Goal: Task Accomplishment & Management: Complete application form

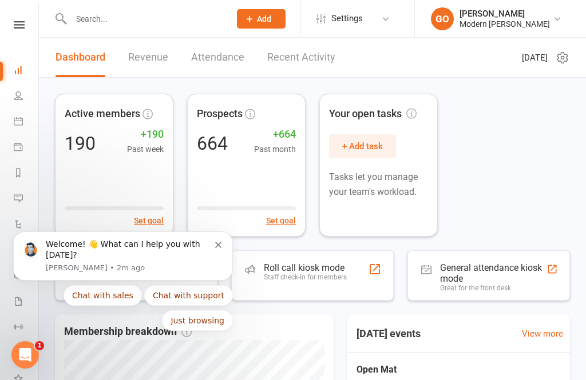
click at [218, 246] on icon "Dismiss notification" at bounding box center [218, 245] width 6 height 6
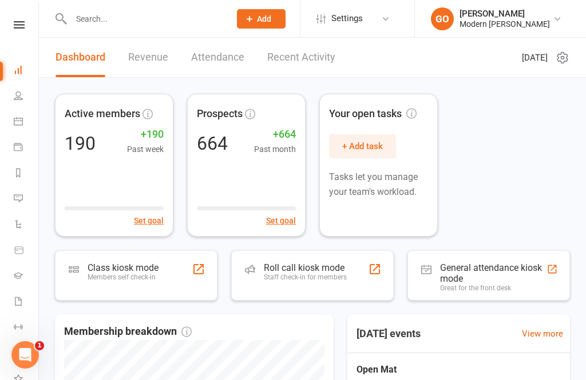
click at [369, 9] on link "Settings" at bounding box center [355, 19] width 79 height 26
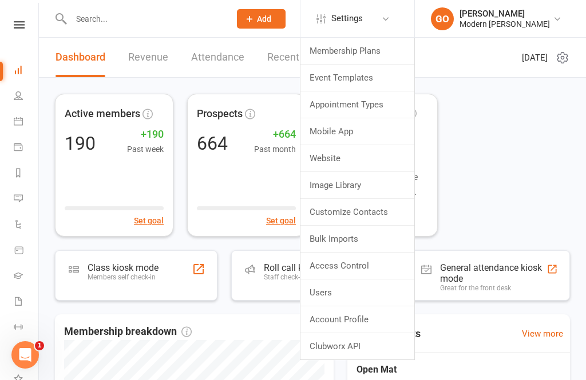
click at [464, 130] on div "Active members 190 +190 Past week Set goal Prospects 664 +664 Past month Set go…" at bounding box center [312, 165] width 515 height 143
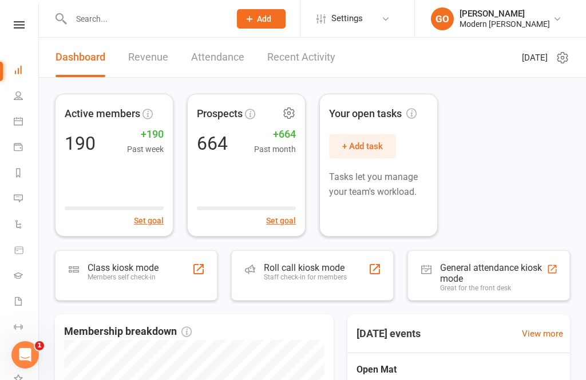
click at [253, 142] on div "664 +664 Past month" at bounding box center [246, 143] width 99 height 25
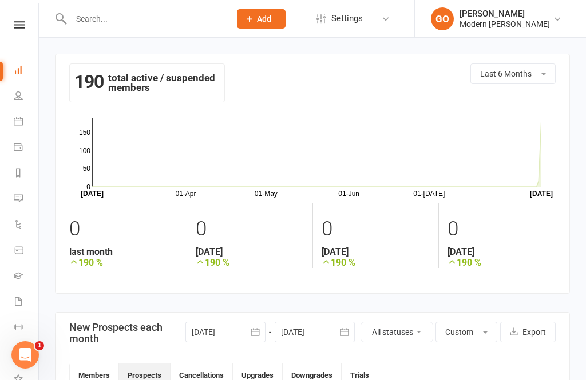
click at [124, 12] on input "text" at bounding box center [144, 19] width 154 height 16
click at [103, 17] on input "text" at bounding box center [144, 19] width 154 height 16
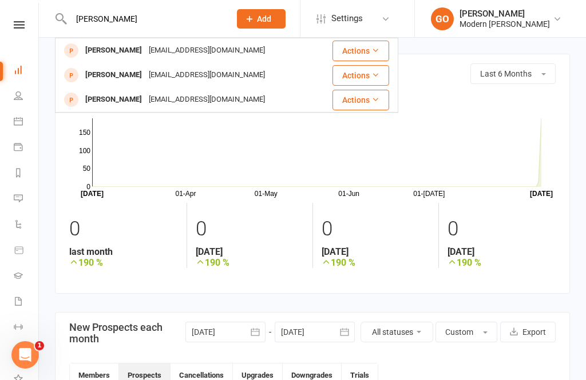
type input "Tyler"
click at [191, 68] on div "goodwintroy69@yahoo.com" at bounding box center [206, 75] width 123 height 17
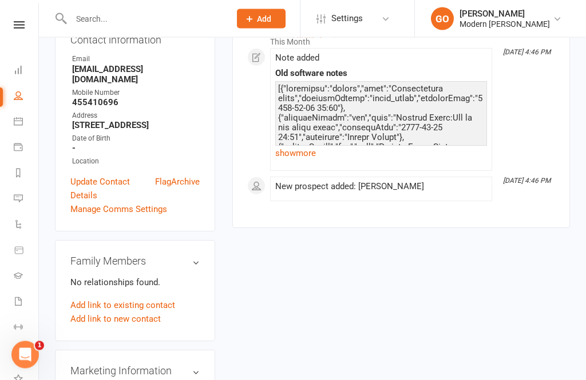
scroll to position [179, 0]
click at [189, 176] on link "Archive" at bounding box center [185, 189] width 29 height 27
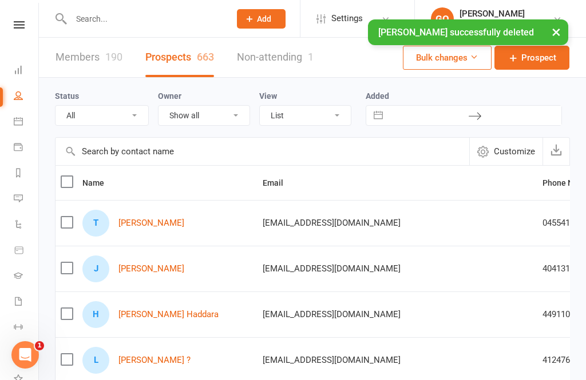
click at [132, 17] on input "text" at bounding box center [144, 19] width 154 height 16
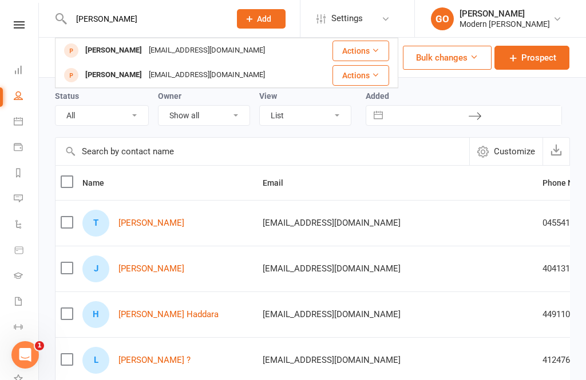
type input "Tyler"
click at [188, 67] on div "goodwintroy69@yahoo.com" at bounding box center [206, 75] width 123 height 17
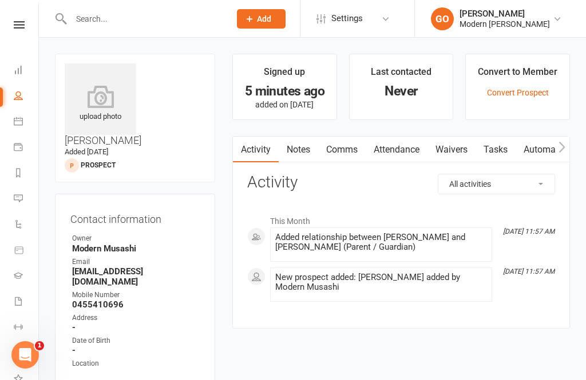
click at [463, 148] on link "Waivers" at bounding box center [451, 150] width 48 height 26
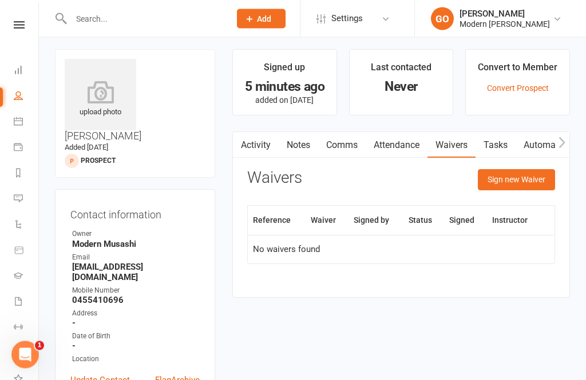
click at [499, 181] on button "Sign new Waiver" at bounding box center [516, 180] width 77 height 21
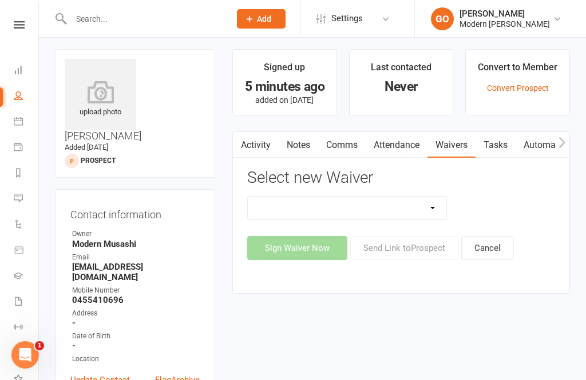
click at [369, 212] on select "Introduction Lesson Form Membership Sign Up Non paying member Payment details" at bounding box center [347, 208] width 198 height 23
select select "14660"
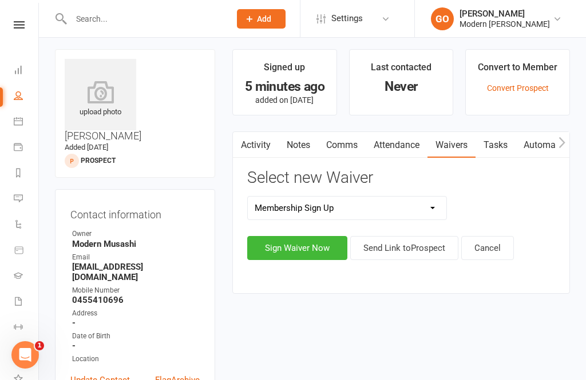
click at [315, 253] on button "Sign Waiver Now" at bounding box center [297, 248] width 100 height 24
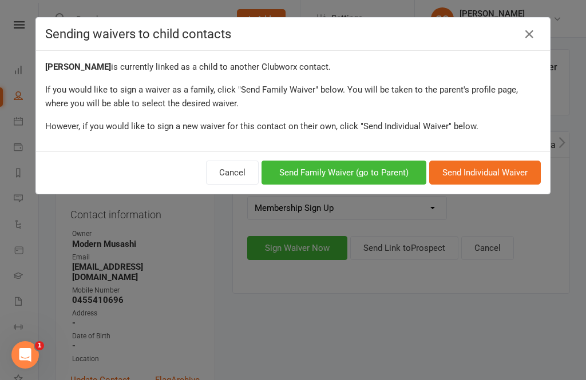
click at [348, 181] on button "Send Family Waiver (go to Parent)" at bounding box center [343, 173] width 165 height 24
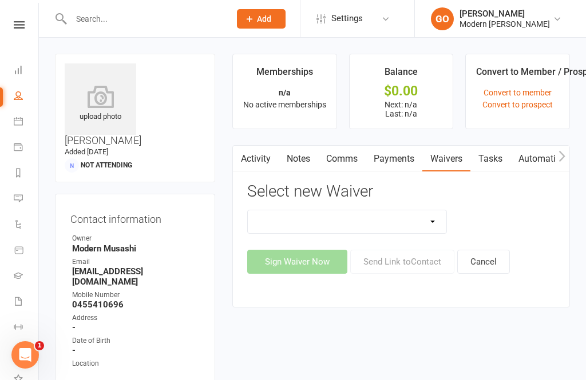
click at [294, 218] on select "Introduction Lesson Form Membership Sign Up Non paying member Payment details V…" at bounding box center [347, 221] width 198 height 23
select select "14660"
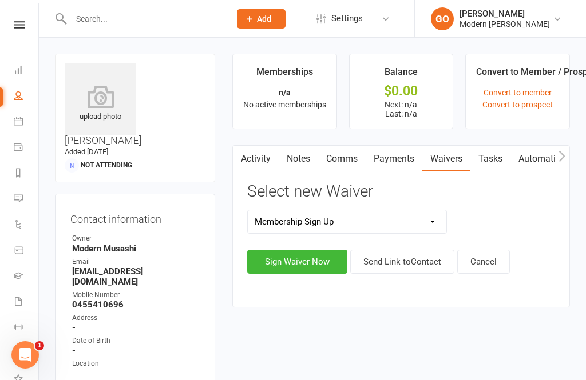
click at [299, 263] on button "Sign Waiver Now" at bounding box center [297, 262] width 100 height 24
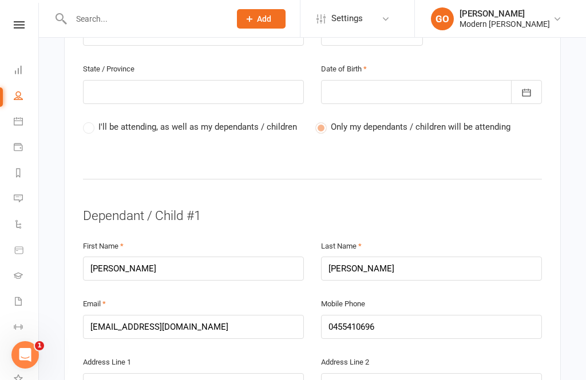
scroll to position [490, 0]
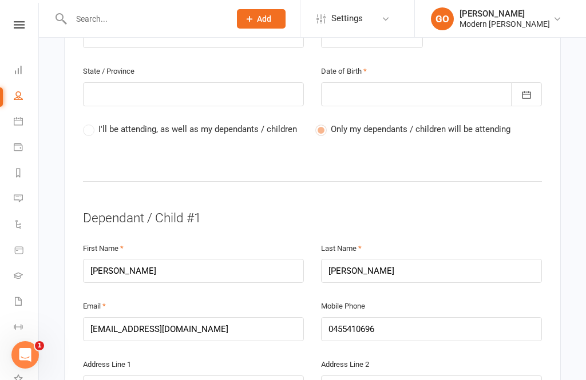
click at [351, 122] on div "I'll be attending, as well as my dependants / children Only my dependants / chi…" at bounding box center [312, 137] width 459 height 31
click at [389, 122] on label "Only my dependants / children will be attending" at bounding box center [412, 129] width 195 height 14
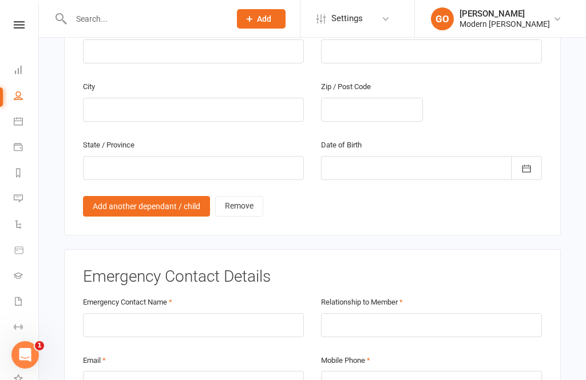
scroll to position [826, 0]
